Goal: Task Accomplishment & Management: Check status

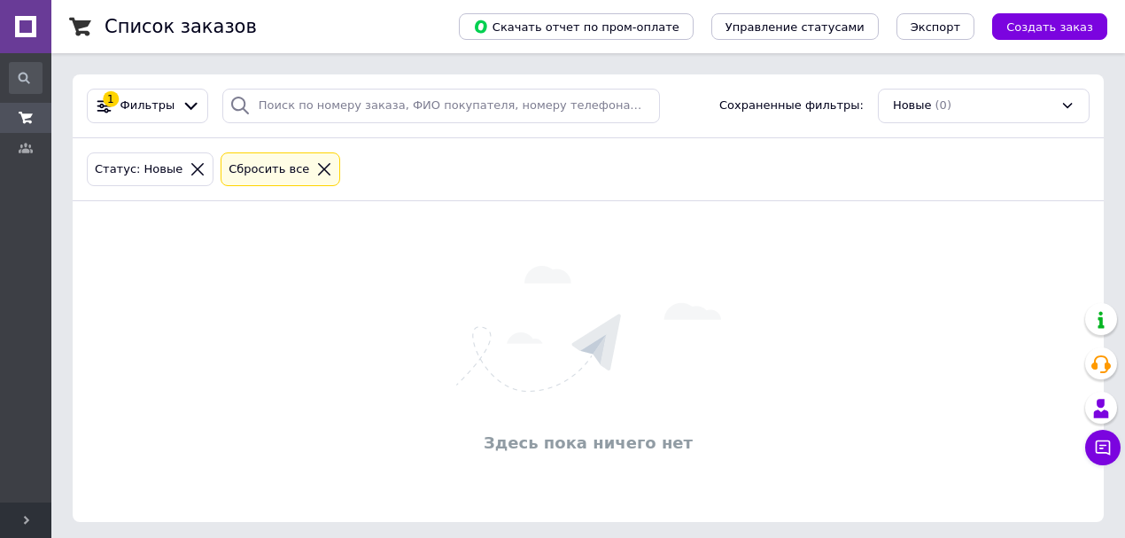
click at [976, 87] on div "1 Фильтры Сохраненные фильтры: Новые (0)" at bounding box center [588, 106] width 1031 height 64
click at [972, 94] on div "Новые (0)" at bounding box center [984, 106] width 212 height 35
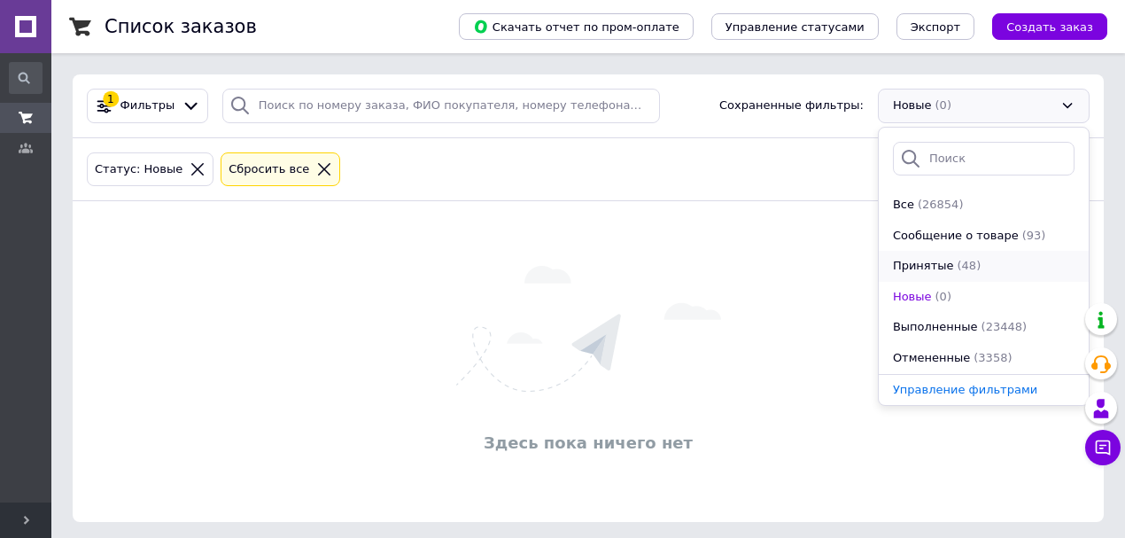
click at [924, 268] on span "Принятые" at bounding box center [923, 266] width 61 height 17
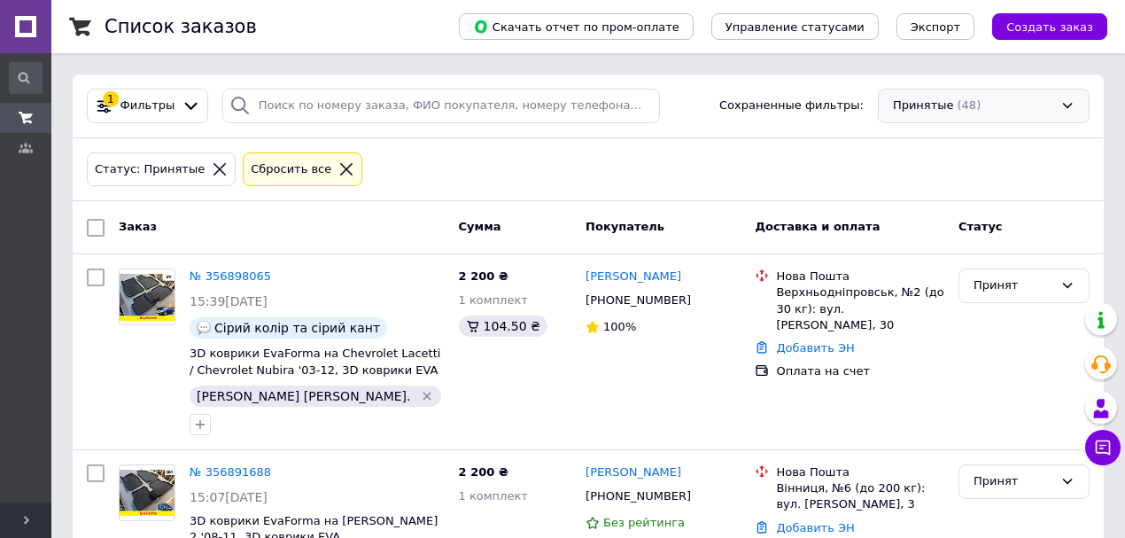
click at [980, 97] on div "Принятые (48)" at bounding box center [984, 106] width 212 height 35
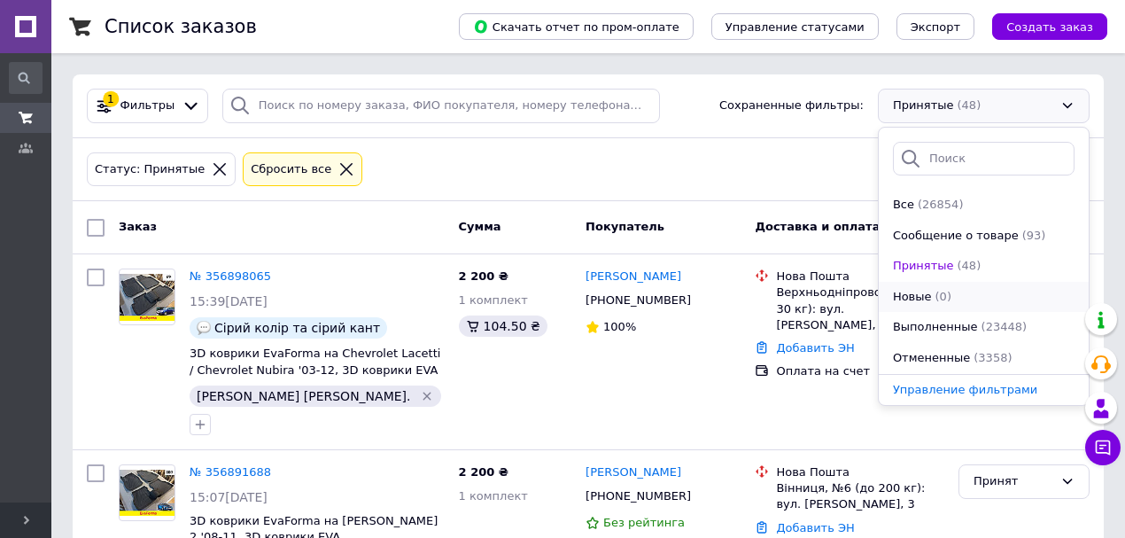
click at [960, 291] on div "Новые (0)" at bounding box center [983, 297] width 185 height 17
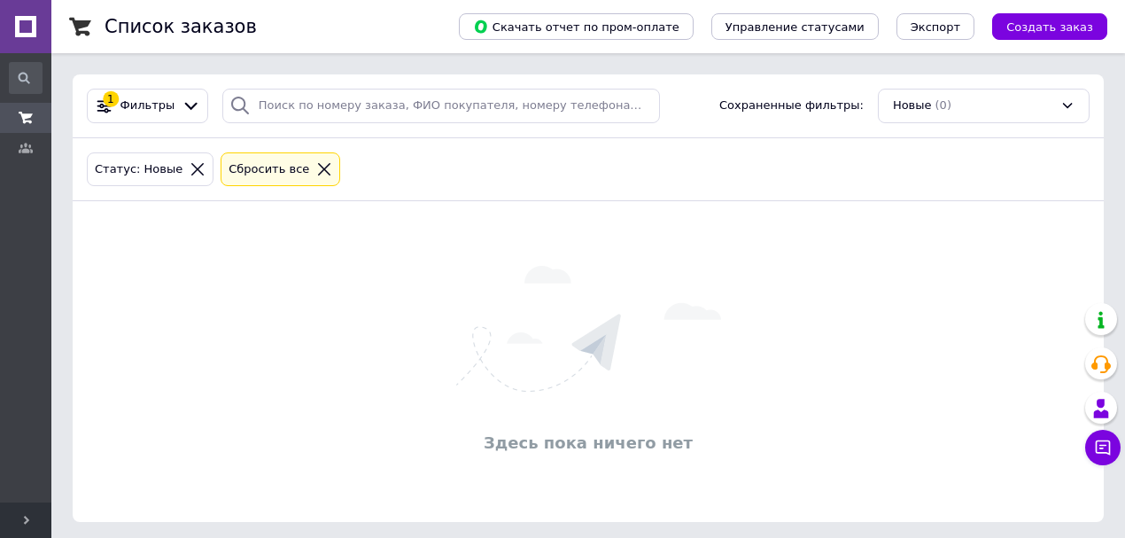
drag, startPoint x: 957, startPoint y: 96, endPoint x: 958, endPoint y: 109, distance: 13.3
click at [958, 97] on div "Новые (0)" at bounding box center [984, 106] width 212 height 35
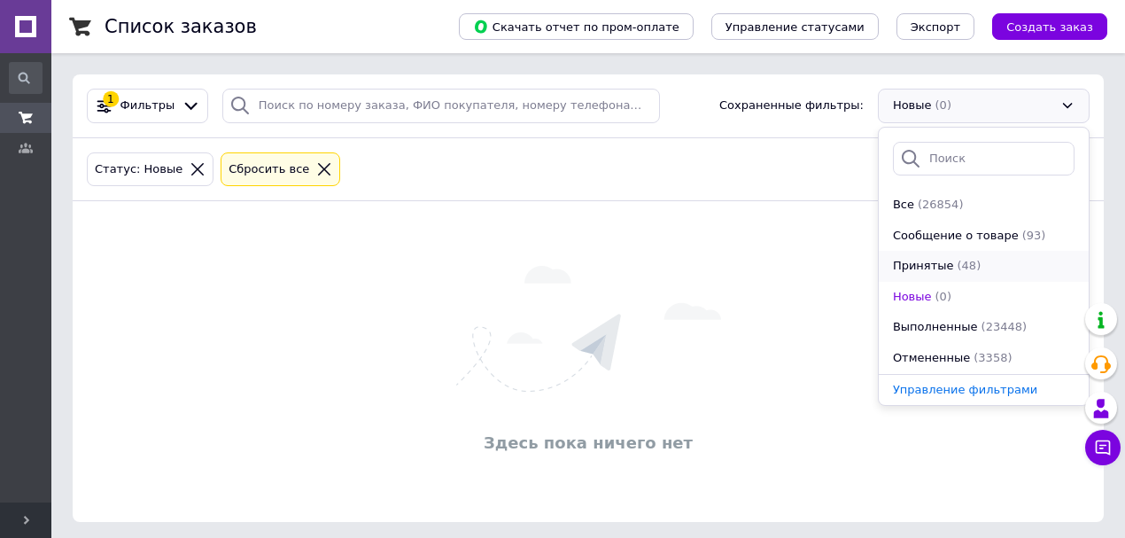
click at [976, 266] on div "Принятые (48)" at bounding box center [983, 266] width 185 height 17
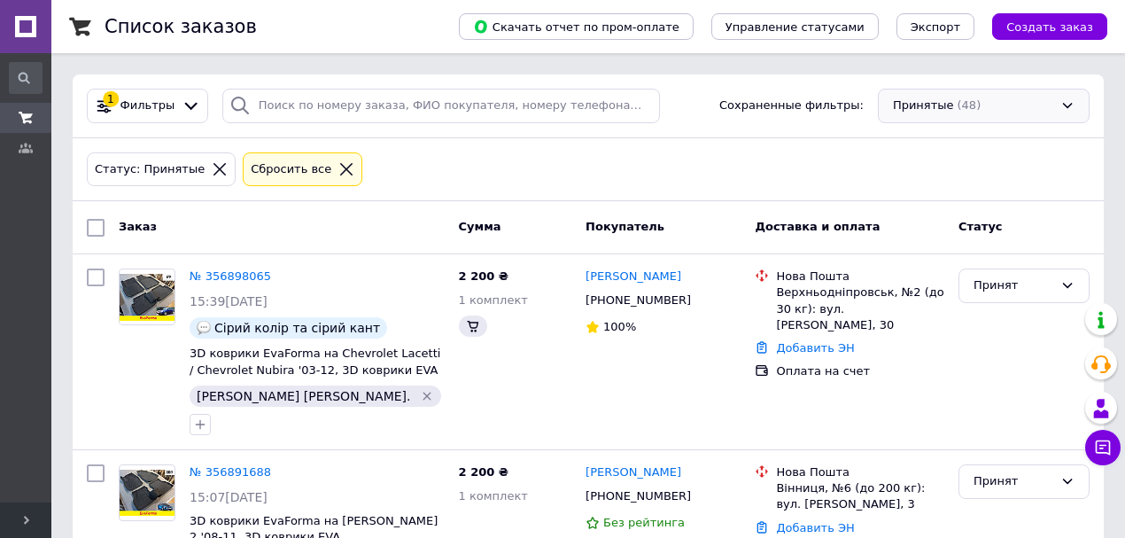
click at [994, 102] on div "Принятые (48)" at bounding box center [984, 106] width 212 height 35
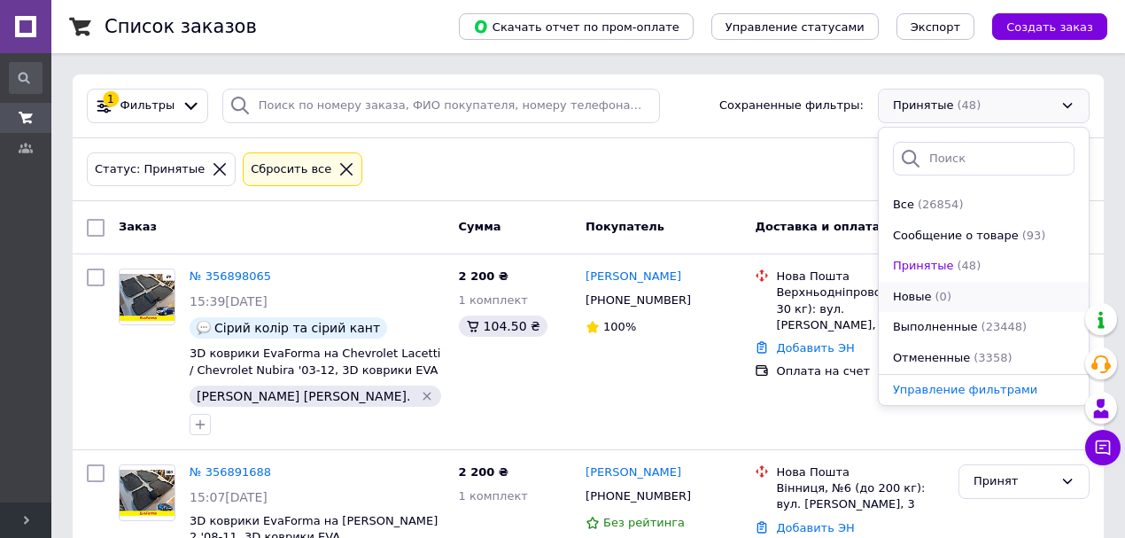
click at [974, 294] on div "Новые (0)" at bounding box center [983, 297] width 185 height 17
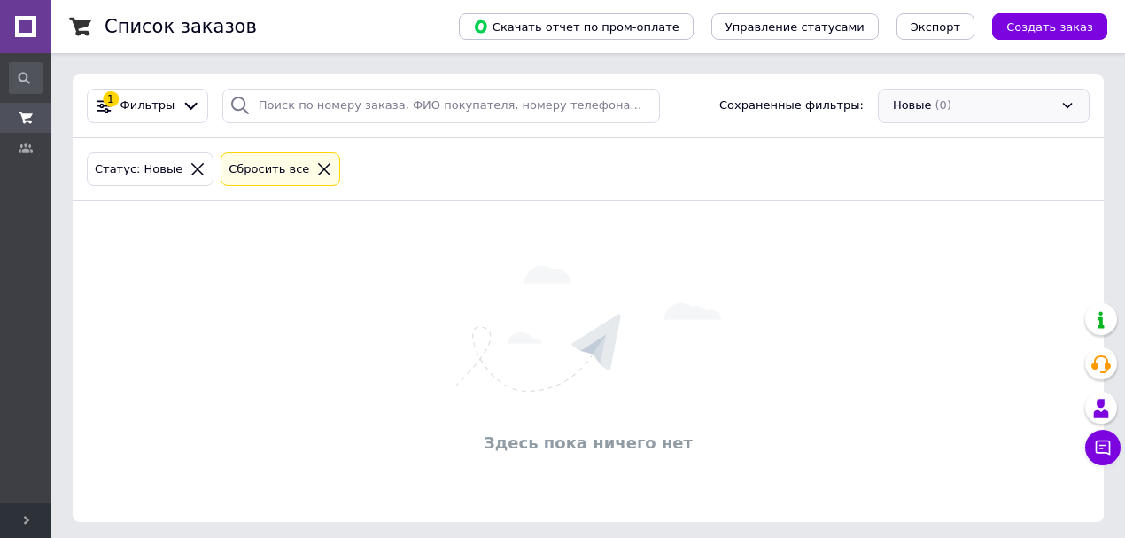
click at [988, 110] on div "Новые (0)" at bounding box center [984, 106] width 212 height 35
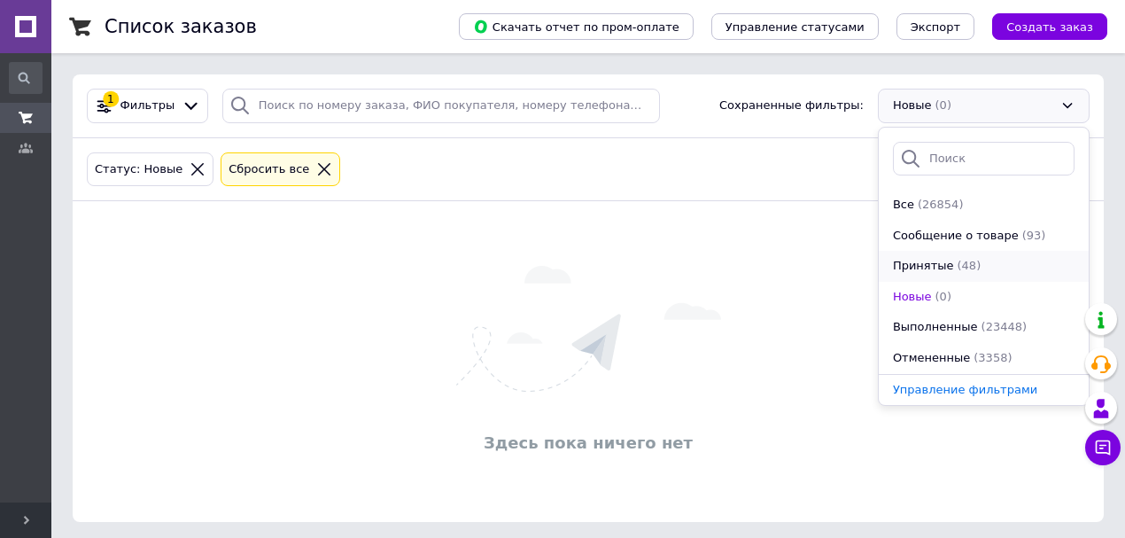
click at [957, 259] on span "(48)" at bounding box center [969, 265] width 24 height 13
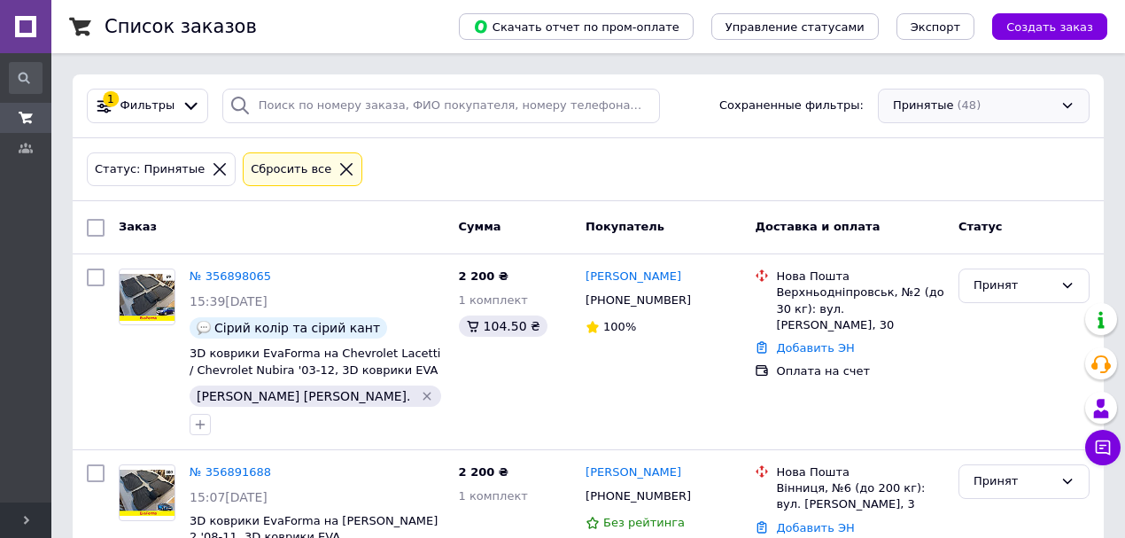
click at [983, 99] on div "Принятые (48)" at bounding box center [984, 106] width 212 height 35
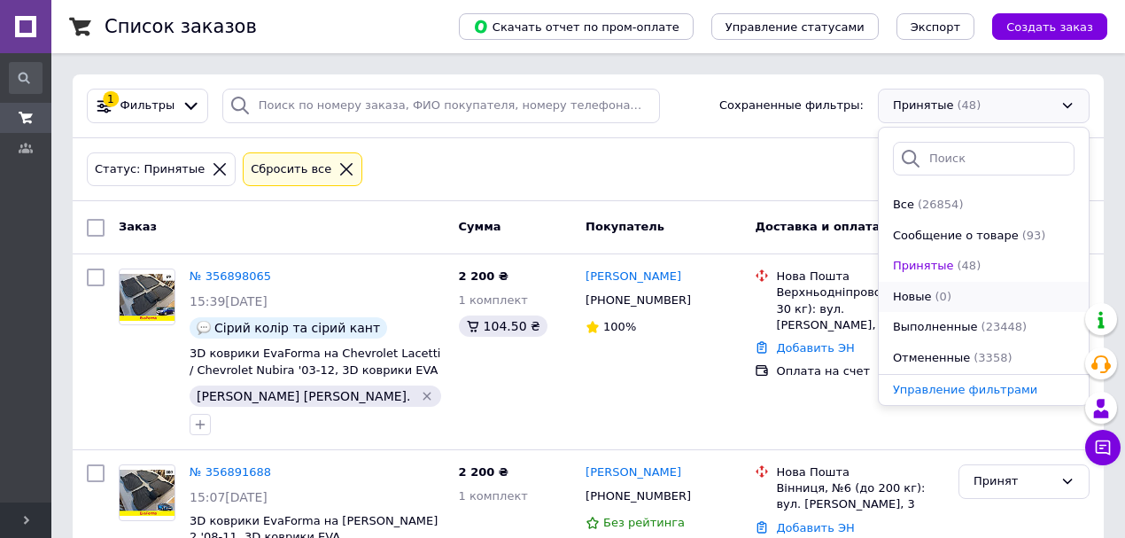
click at [972, 296] on div "Новые (0)" at bounding box center [983, 297] width 185 height 17
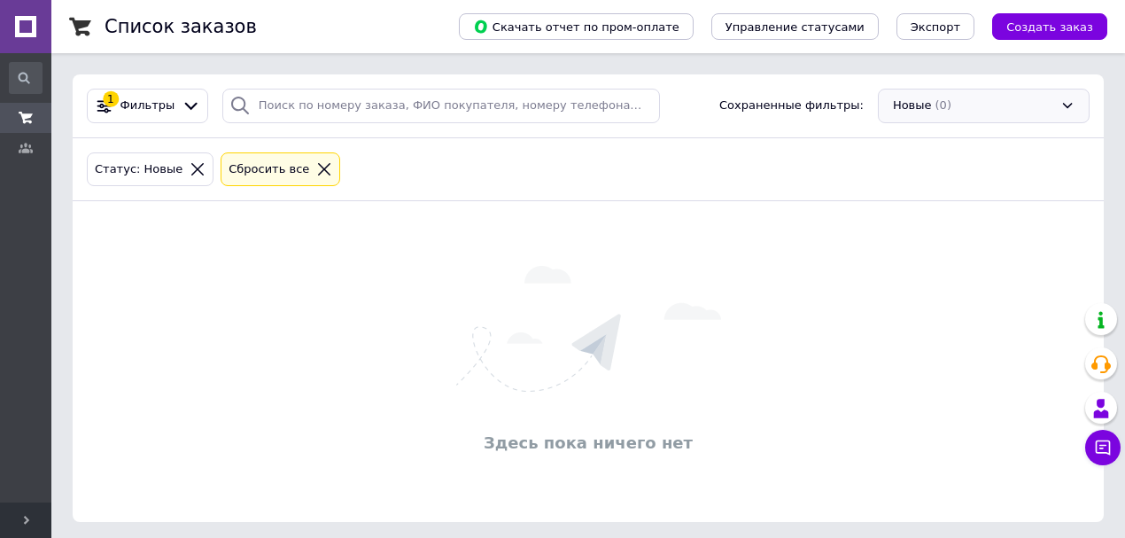
click at [1002, 104] on div "Новые (0)" at bounding box center [984, 106] width 212 height 35
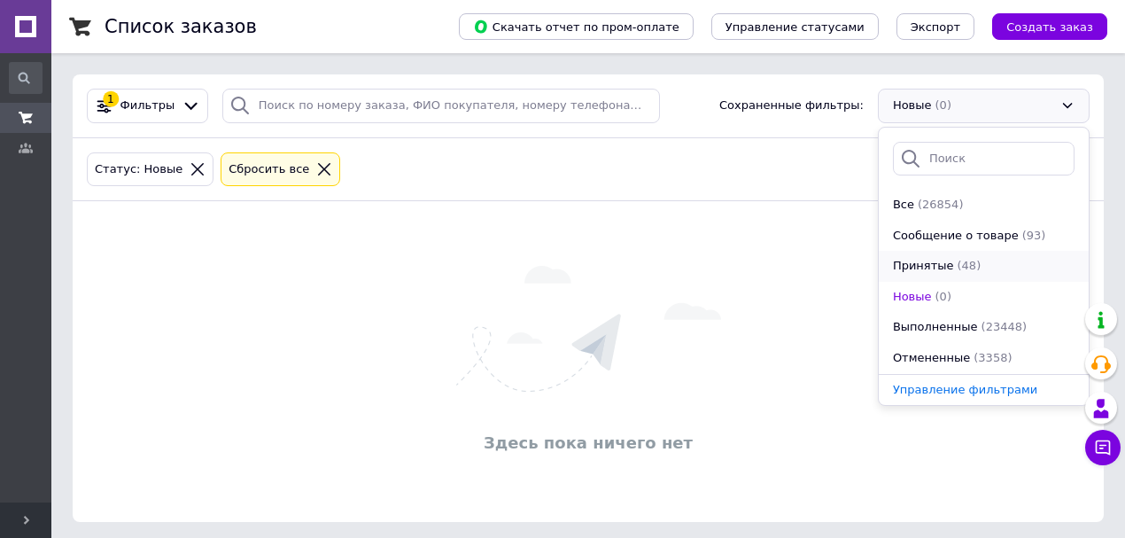
click at [983, 259] on div "Принятые (48)" at bounding box center [983, 266] width 185 height 17
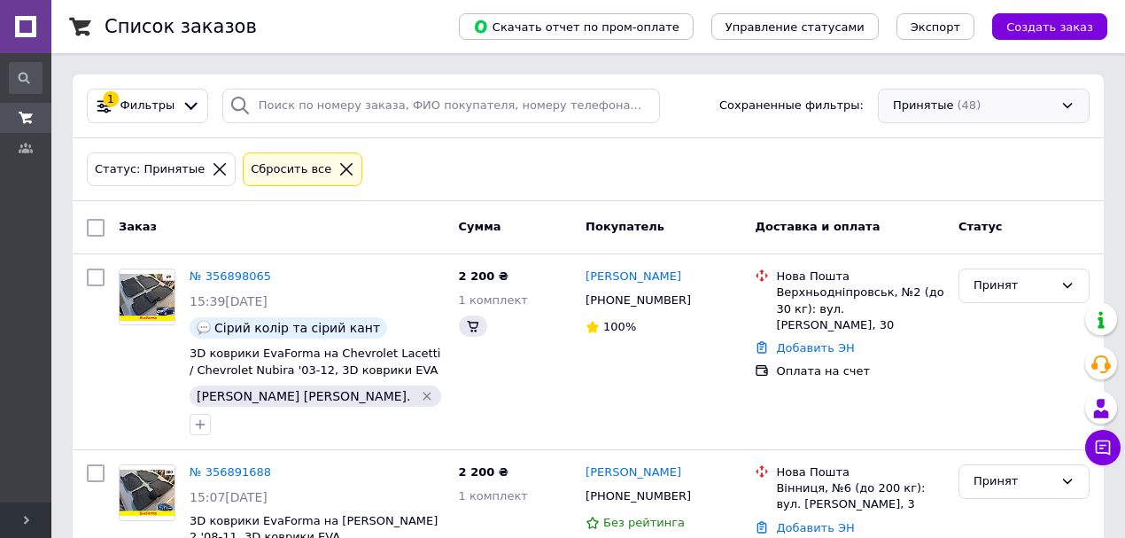
click at [1001, 108] on div "Принятые (48)" at bounding box center [984, 106] width 212 height 35
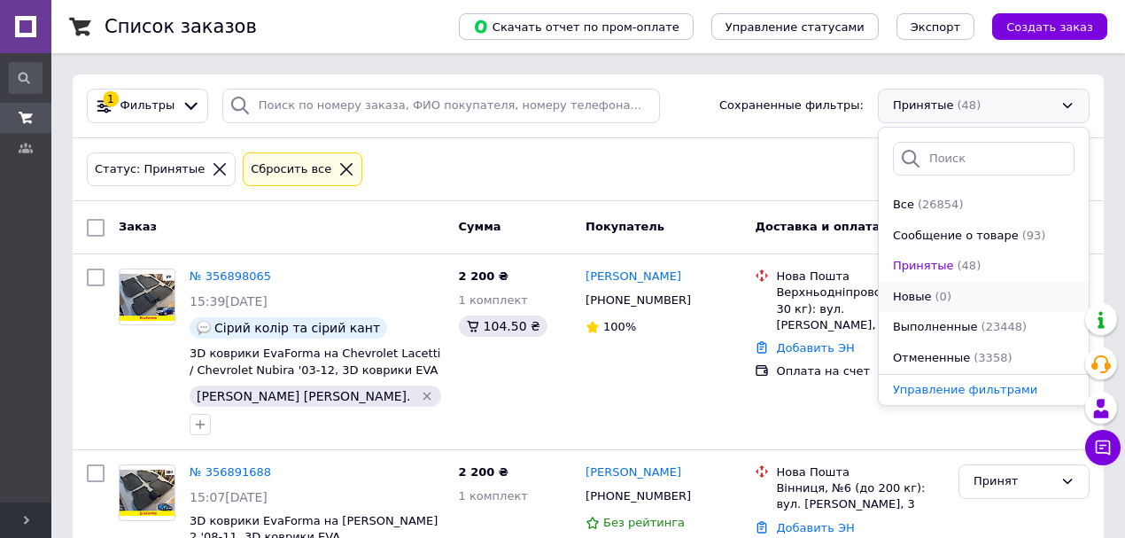
click at [971, 298] on div "Новые (0)" at bounding box center [983, 297] width 185 height 17
